Goal: Transaction & Acquisition: Purchase product/service

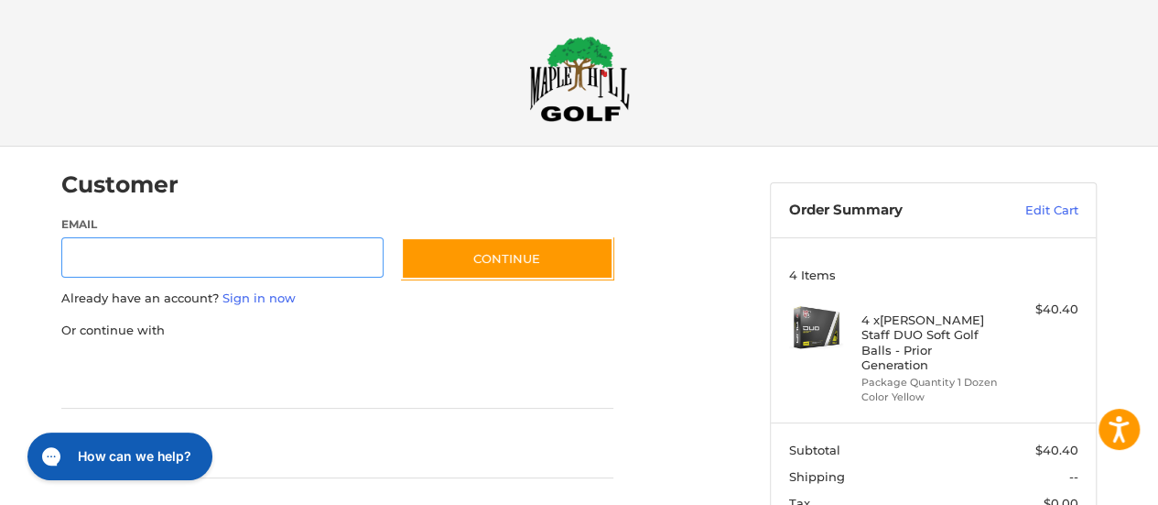
scroll to position [46, 0]
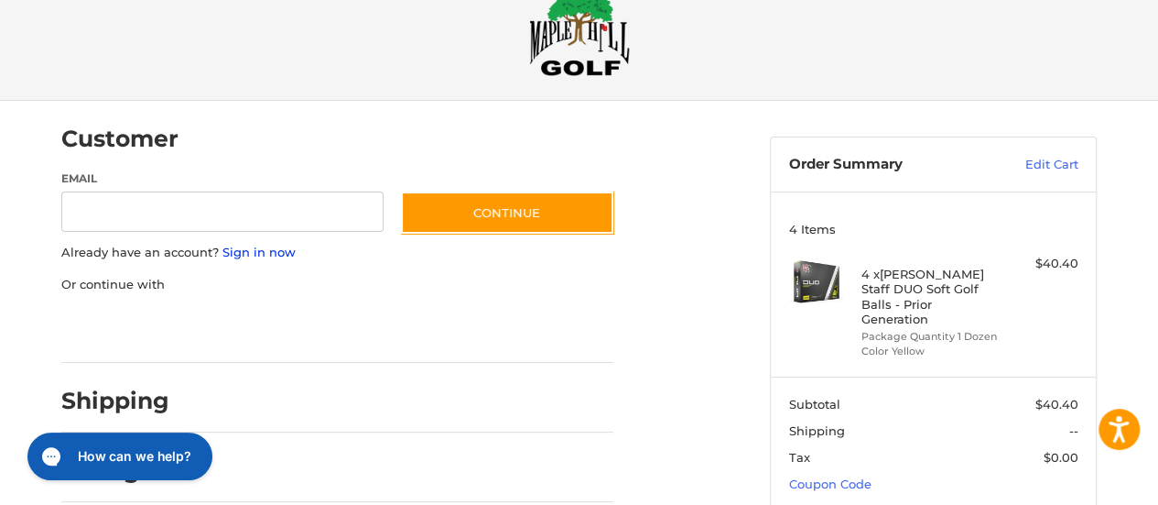
click at [260, 250] on link "Sign in now" at bounding box center [258, 251] width 73 height 15
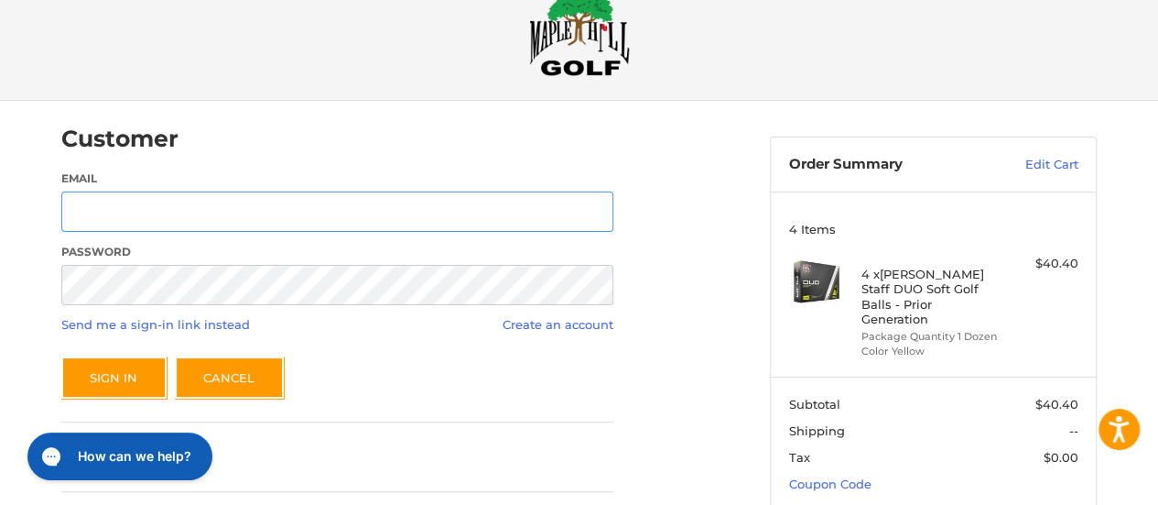
type input "**********"
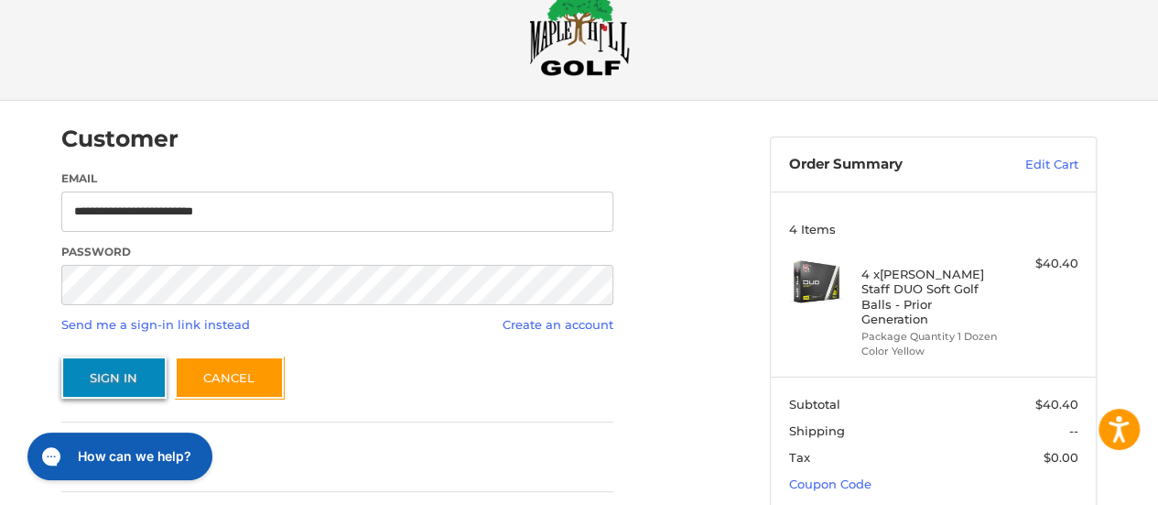
click at [123, 374] on button "Sign In" at bounding box center [113, 377] width 105 height 42
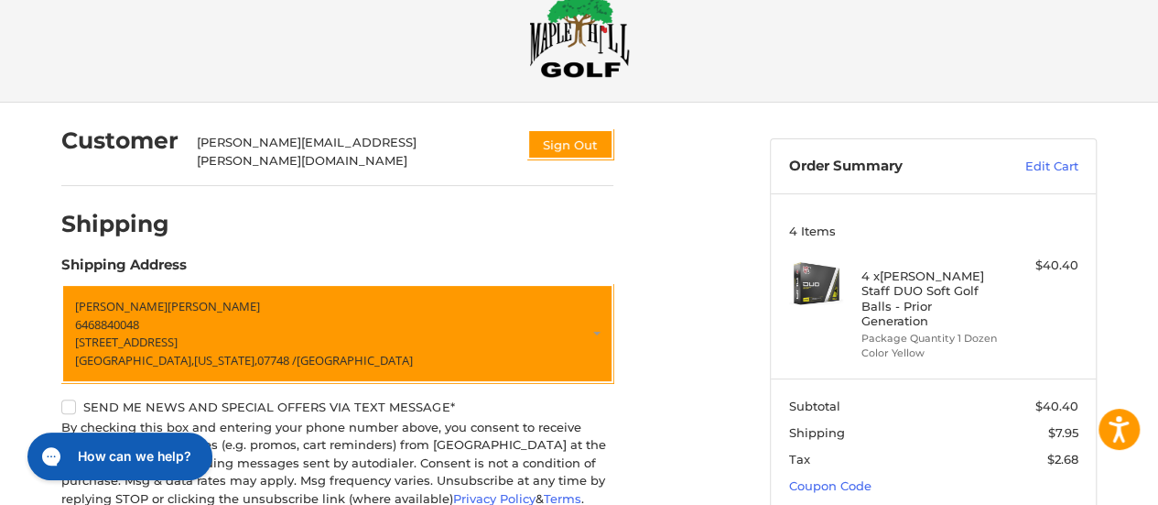
scroll to position [0, 0]
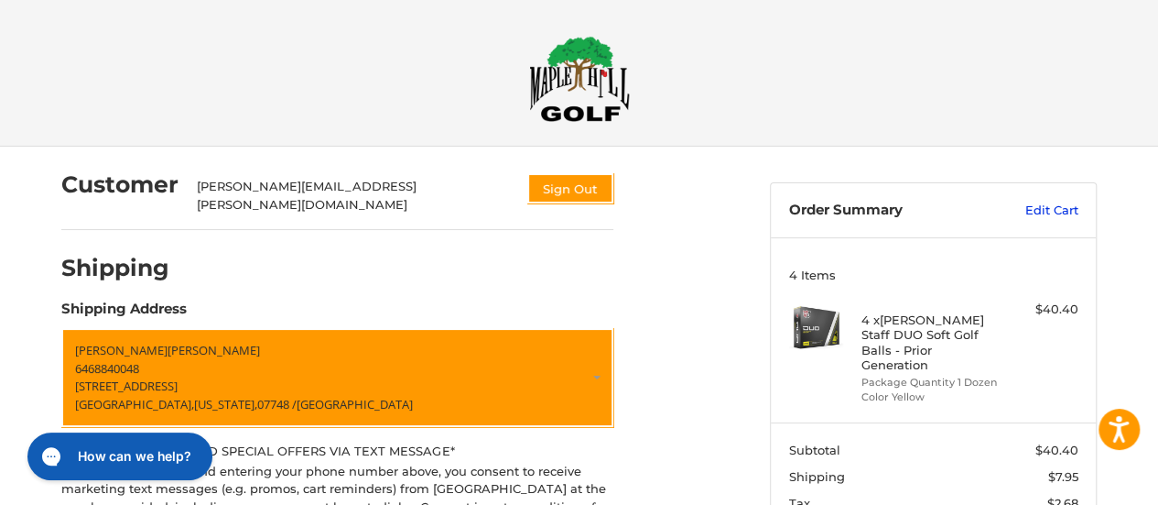
click at [1058, 209] on link "Edit Cart" at bounding box center [1032, 210] width 92 height 18
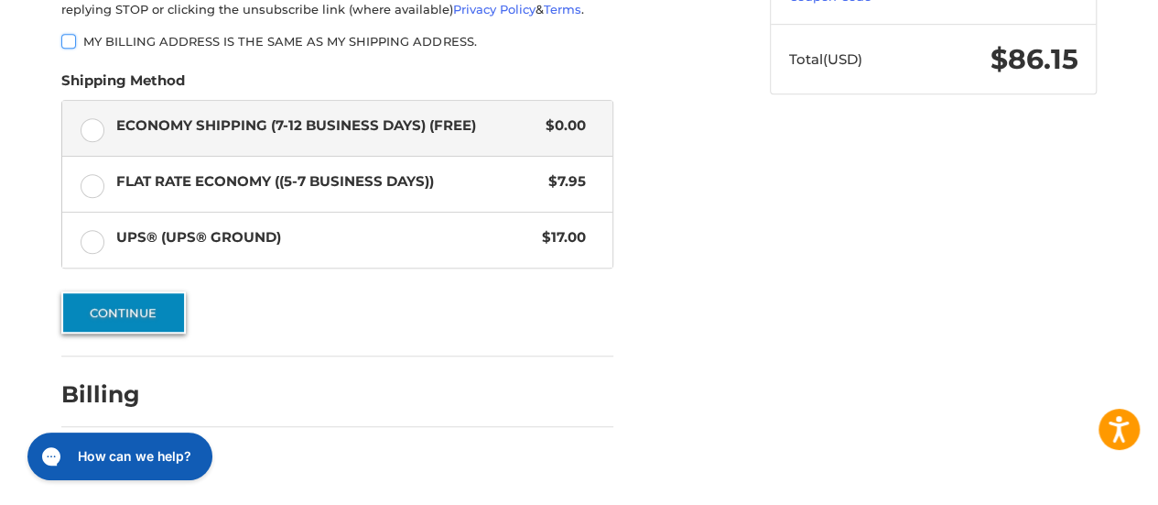
scroll to position [531, 0]
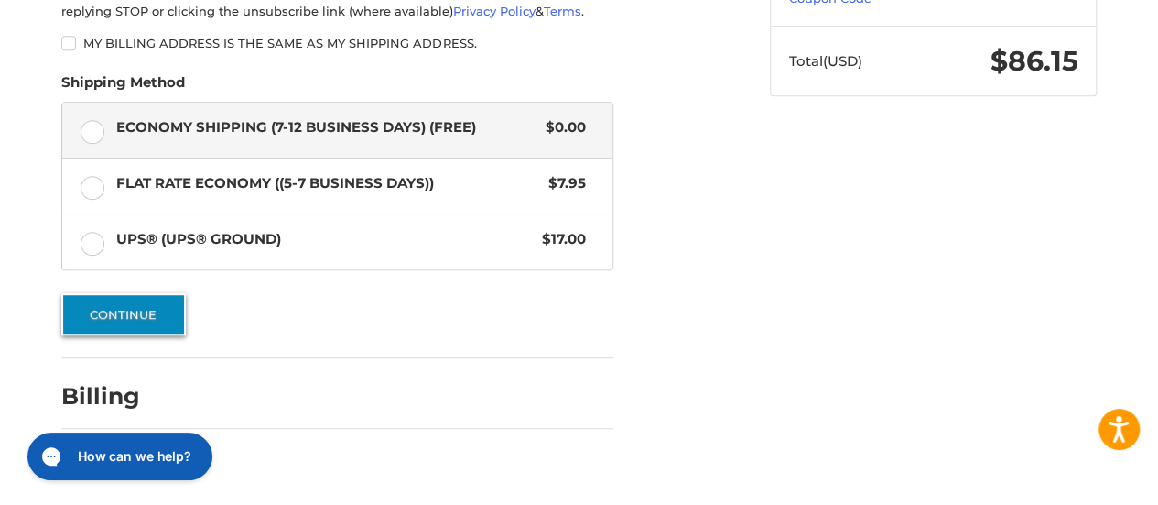
click at [104, 316] on button "Continue" at bounding box center [123, 314] width 125 height 42
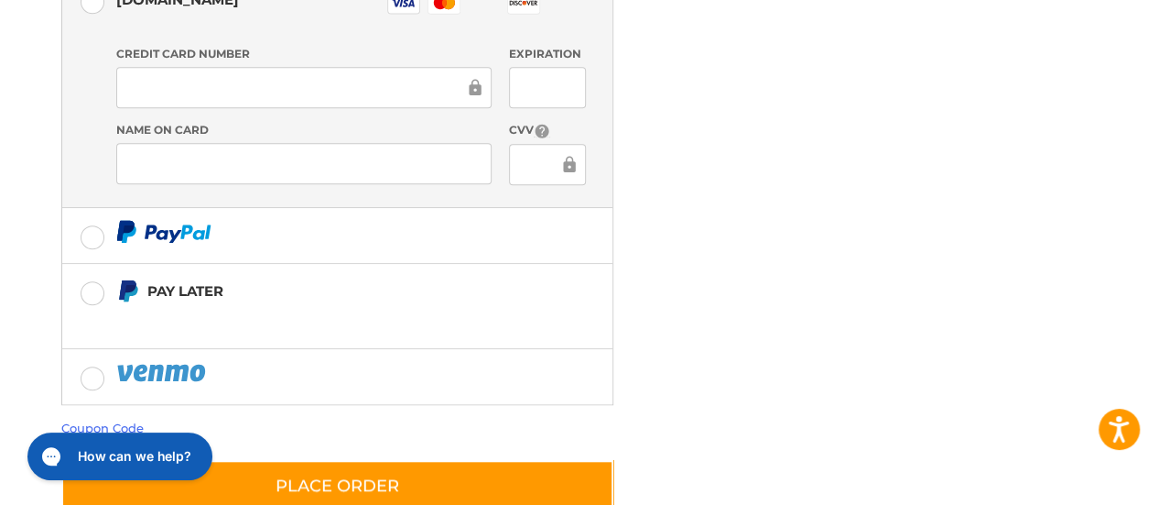
scroll to position [453, 0]
